Goal: Find specific page/section: Locate a particular part of the current website

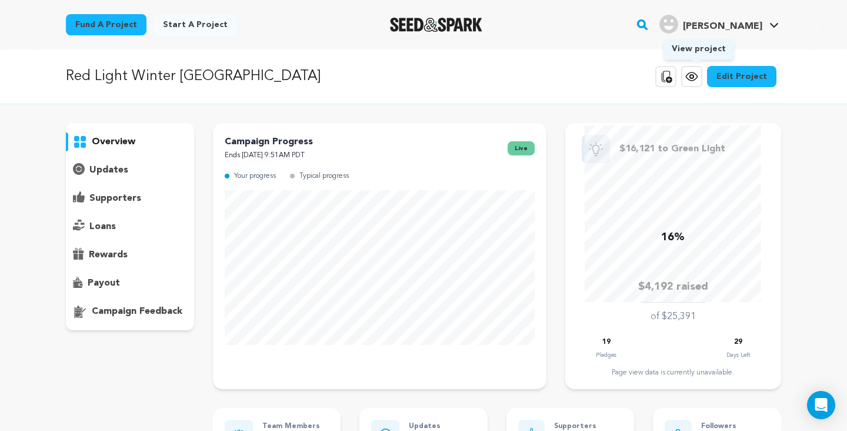
click at [696, 79] on icon at bounding box center [692, 76] width 14 height 14
